Goal: Transaction & Acquisition: Purchase product/service

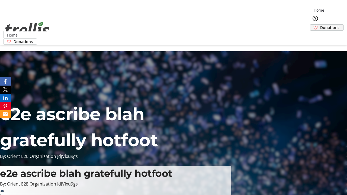
click at [320, 25] on span "Donations" at bounding box center [329, 28] width 19 height 6
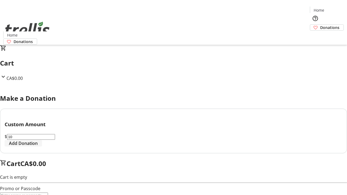
click at [38, 147] on span "Add Donation" at bounding box center [23, 143] width 29 height 7
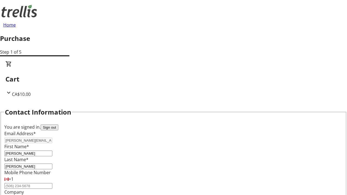
select select "BC"
select select "CA"
type input "Kelowna"
type input "V1Y 0C2"
